Goal: Task Accomplishment & Management: Use online tool/utility

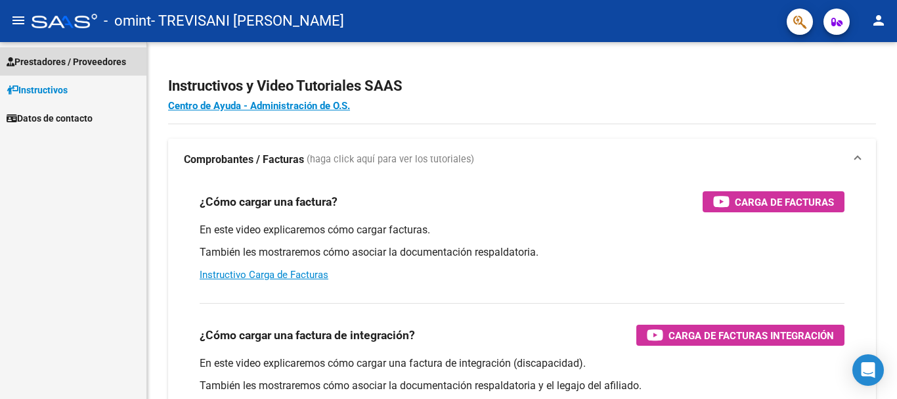
click at [107, 62] on span "Prestadores / Proveedores" at bounding box center [67, 62] width 120 height 14
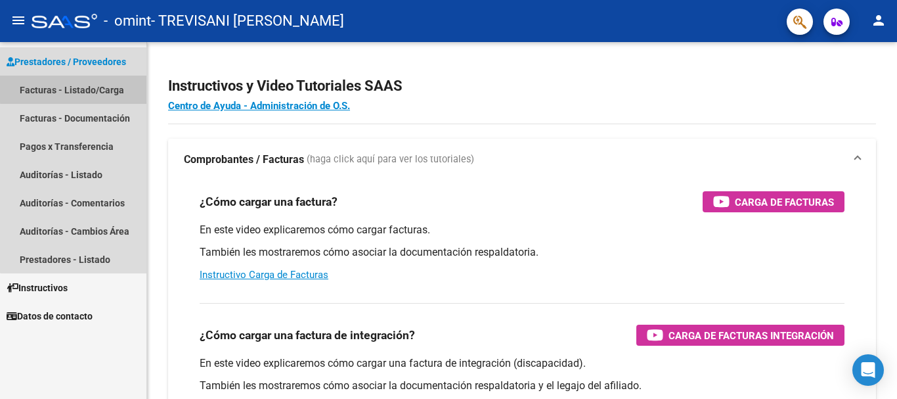
click at [97, 87] on link "Facturas - Listado/Carga" at bounding box center [73, 90] width 147 height 28
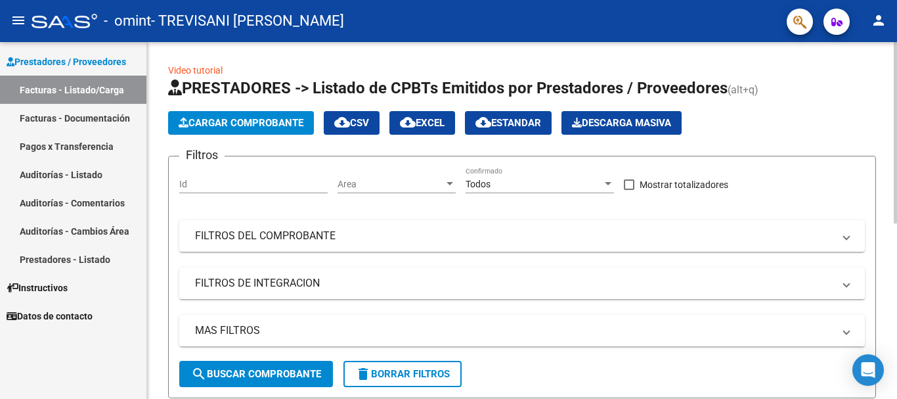
click at [894, 106] on div at bounding box center [895, 132] width 3 height 181
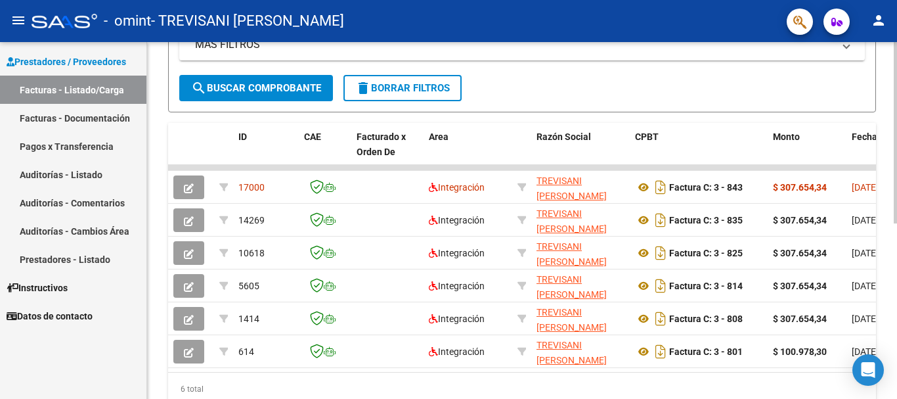
scroll to position [288, 0]
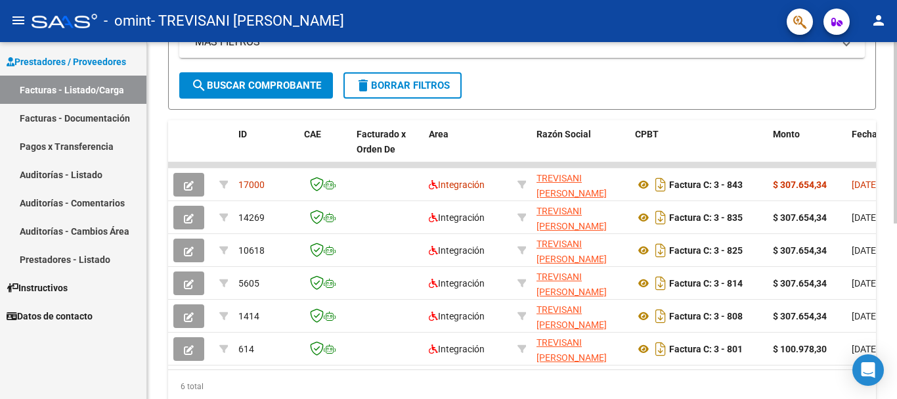
click at [895, 249] on div at bounding box center [895, 283] width 3 height 181
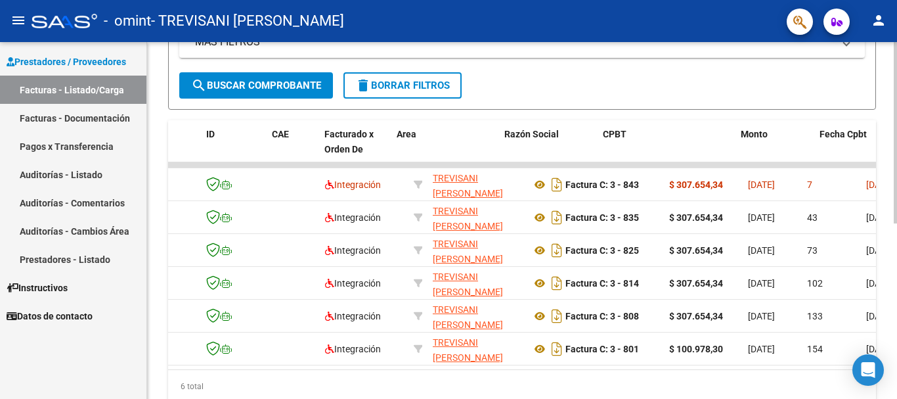
scroll to position [0, 0]
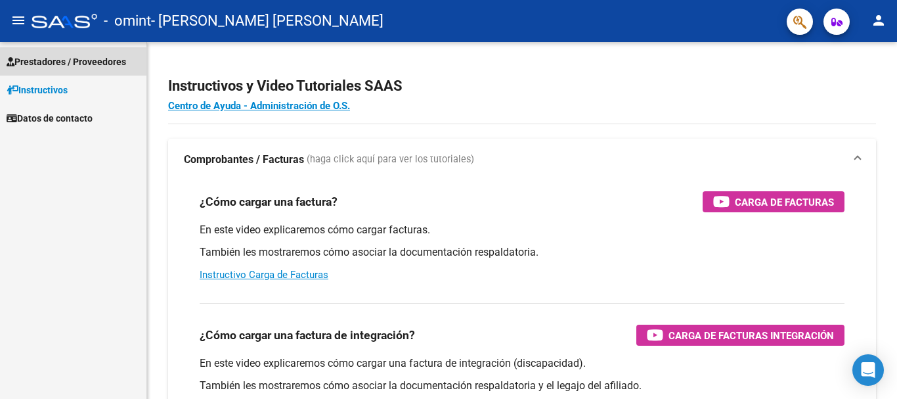
click at [59, 58] on span "Prestadores / Proveedores" at bounding box center [67, 62] width 120 height 14
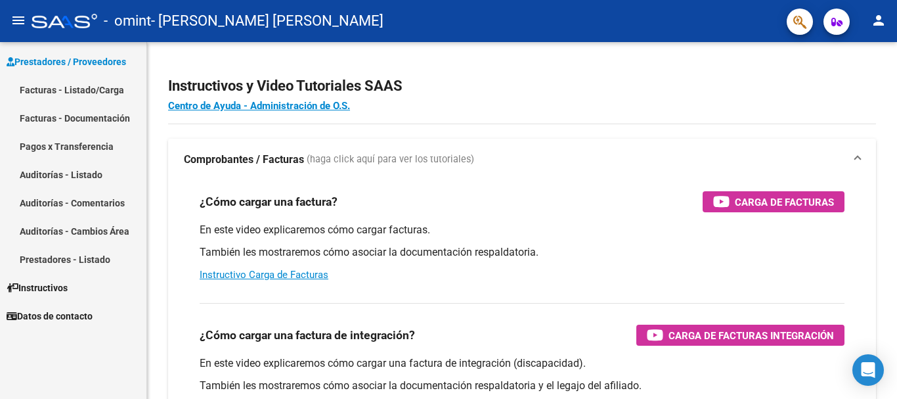
click at [68, 89] on link "Facturas - Listado/Carga" at bounding box center [73, 90] width 147 height 28
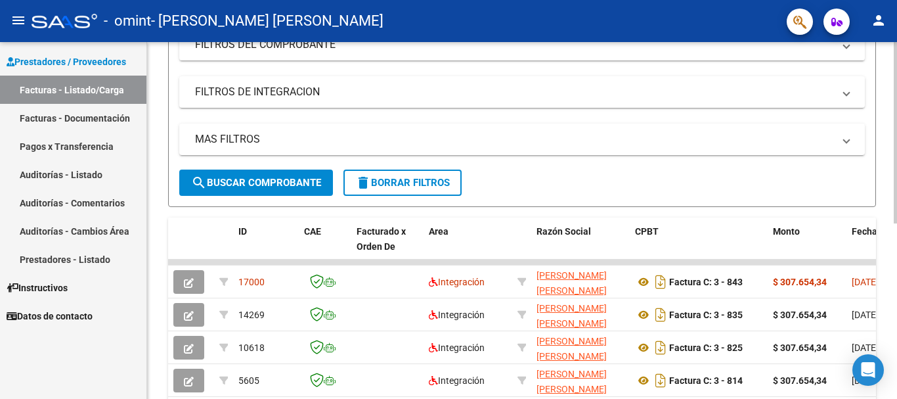
scroll to position [204, 0]
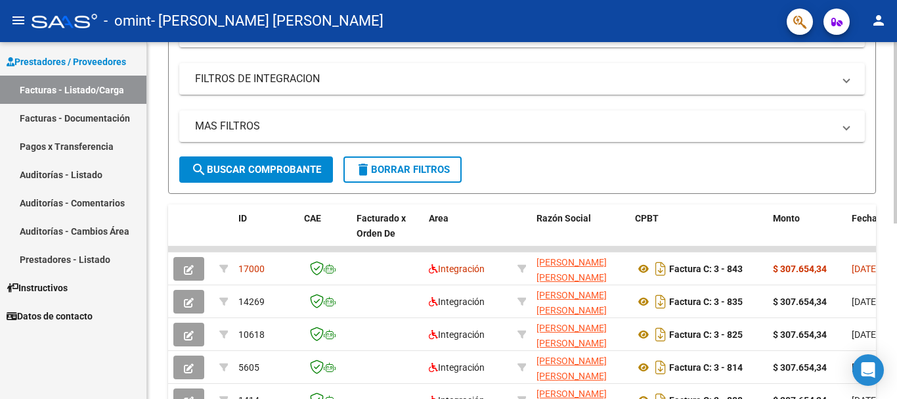
click at [897, 210] on div at bounding box center [895, 239] width 3 height 181
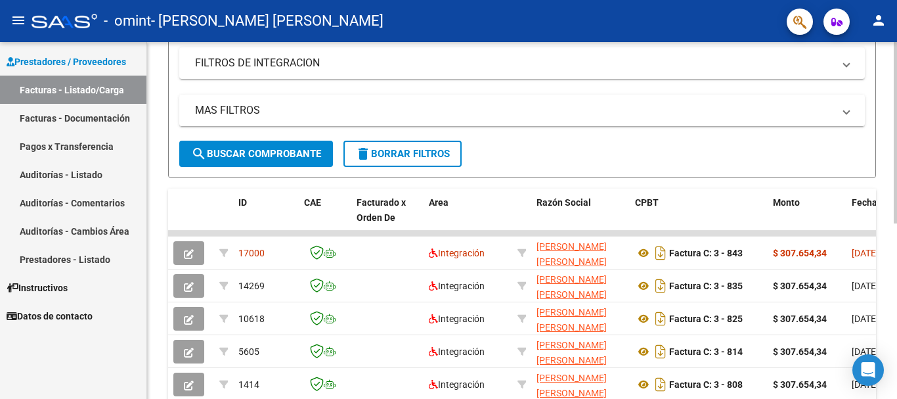
click at [895, 214] on div at bounding box center [895, 248] width 3 height 181
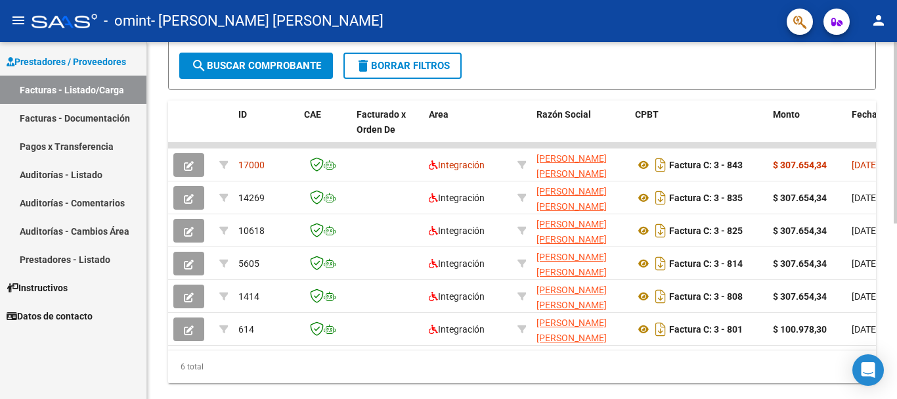
scroll to position [309, 0]
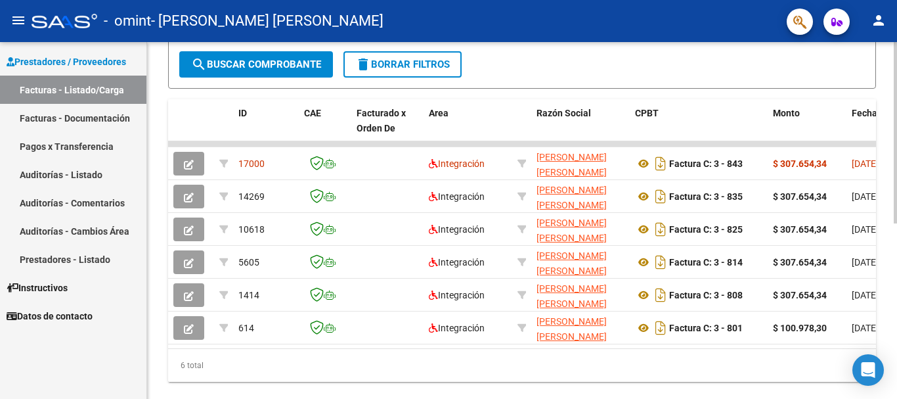
click at [897, 260] on div at bounding box center [895, 294] width 3 height 181
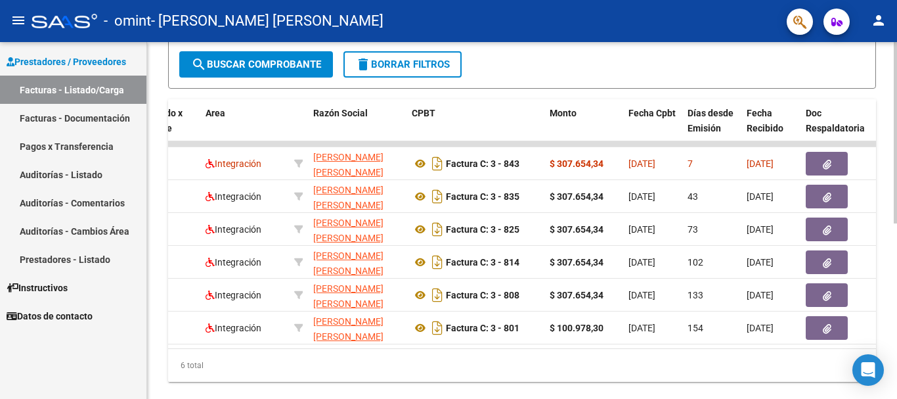
scroll to position [0, 226]
